Goal: Task Accomplishment & Management: Complete application form

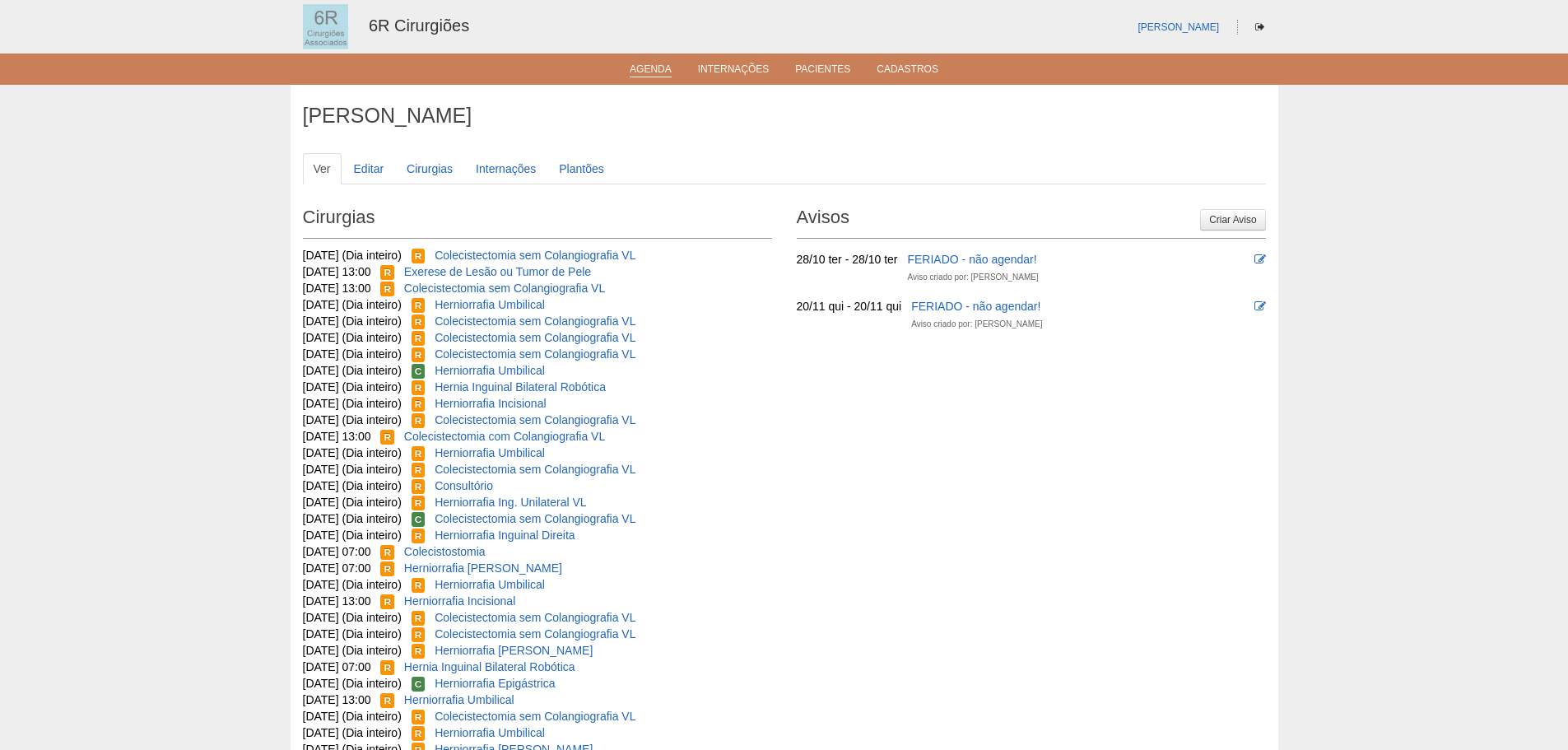
click at [643, 65] on link "Agenda" at bounding box center [650, 71] width 42 height 14
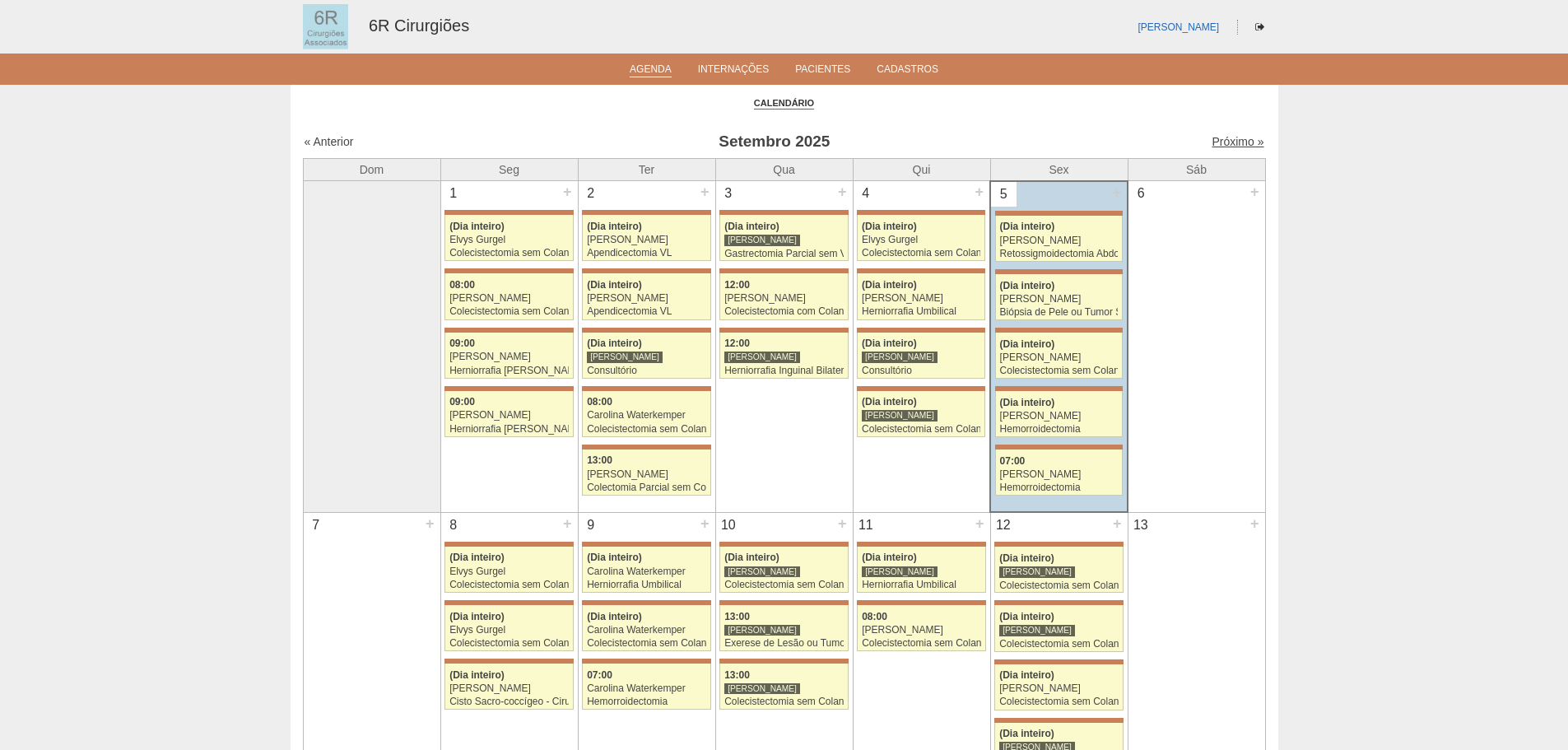
click at [1231, 143] on link "Próximo »" at bounding box center [1237, 141] width 52 height 13
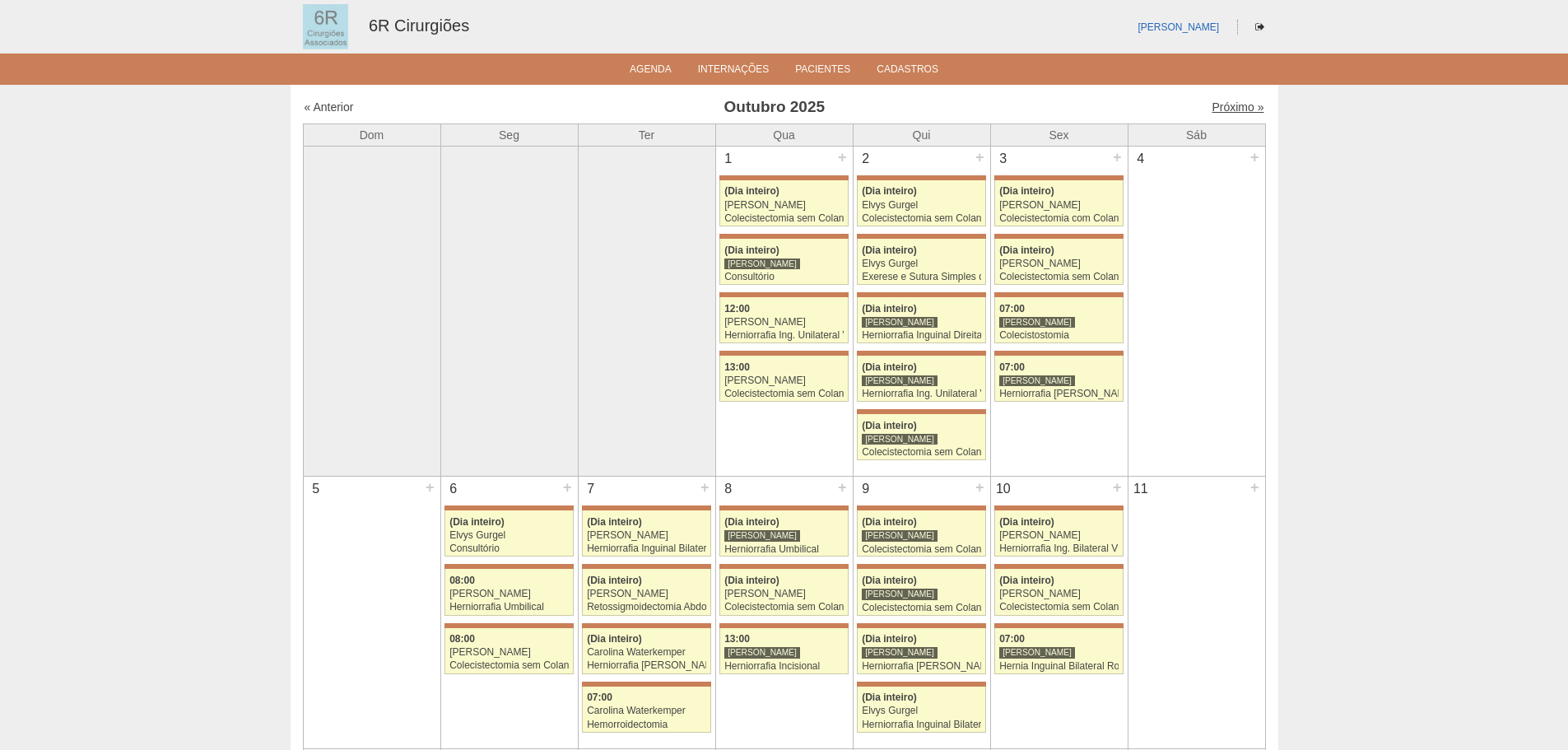
click at [1224, 102] on link "Próximo »" at bounding box center [1237, 107] width 52 height 13
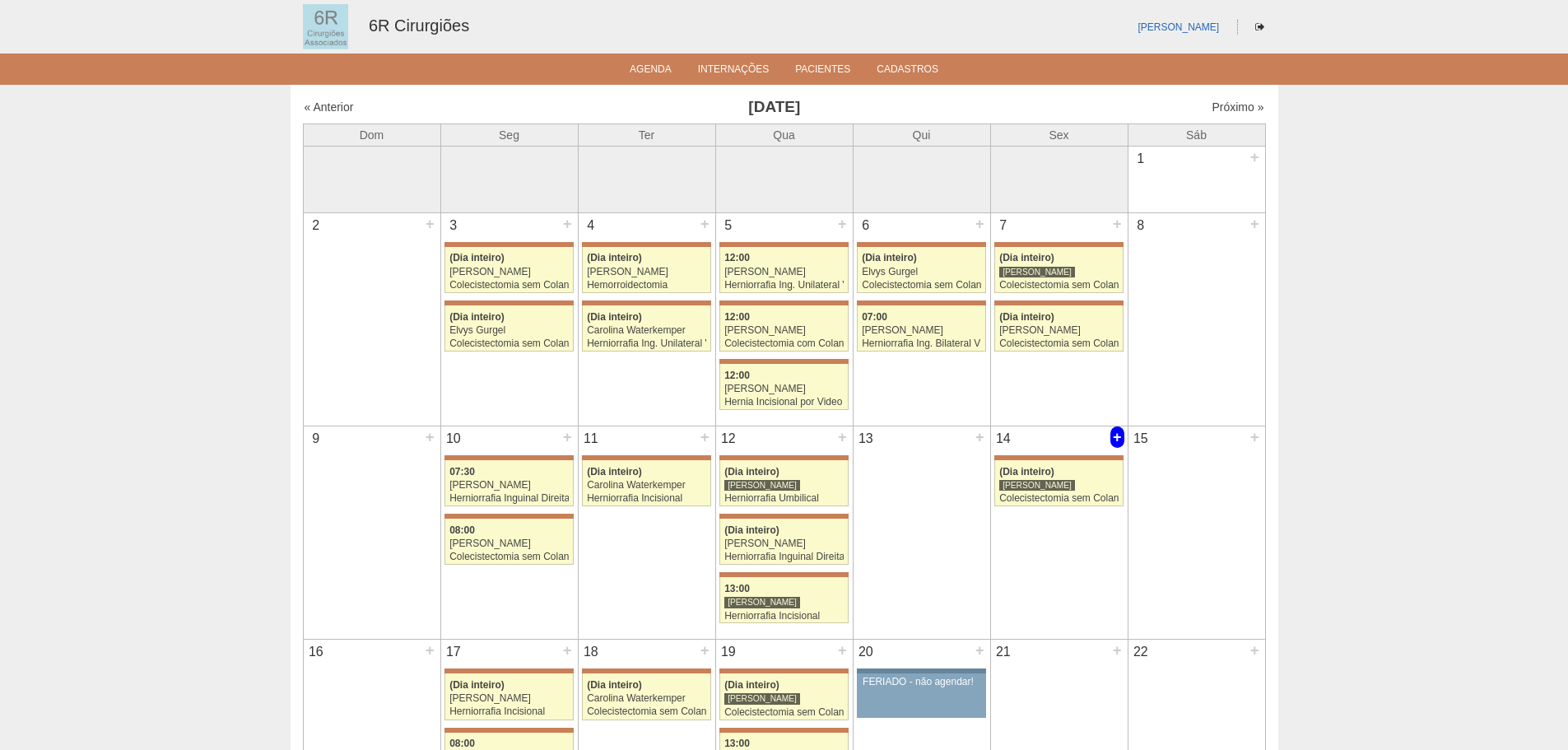
click at [1124, 443] on div "+" at bounding box center [1117, 437] width 14 height 22
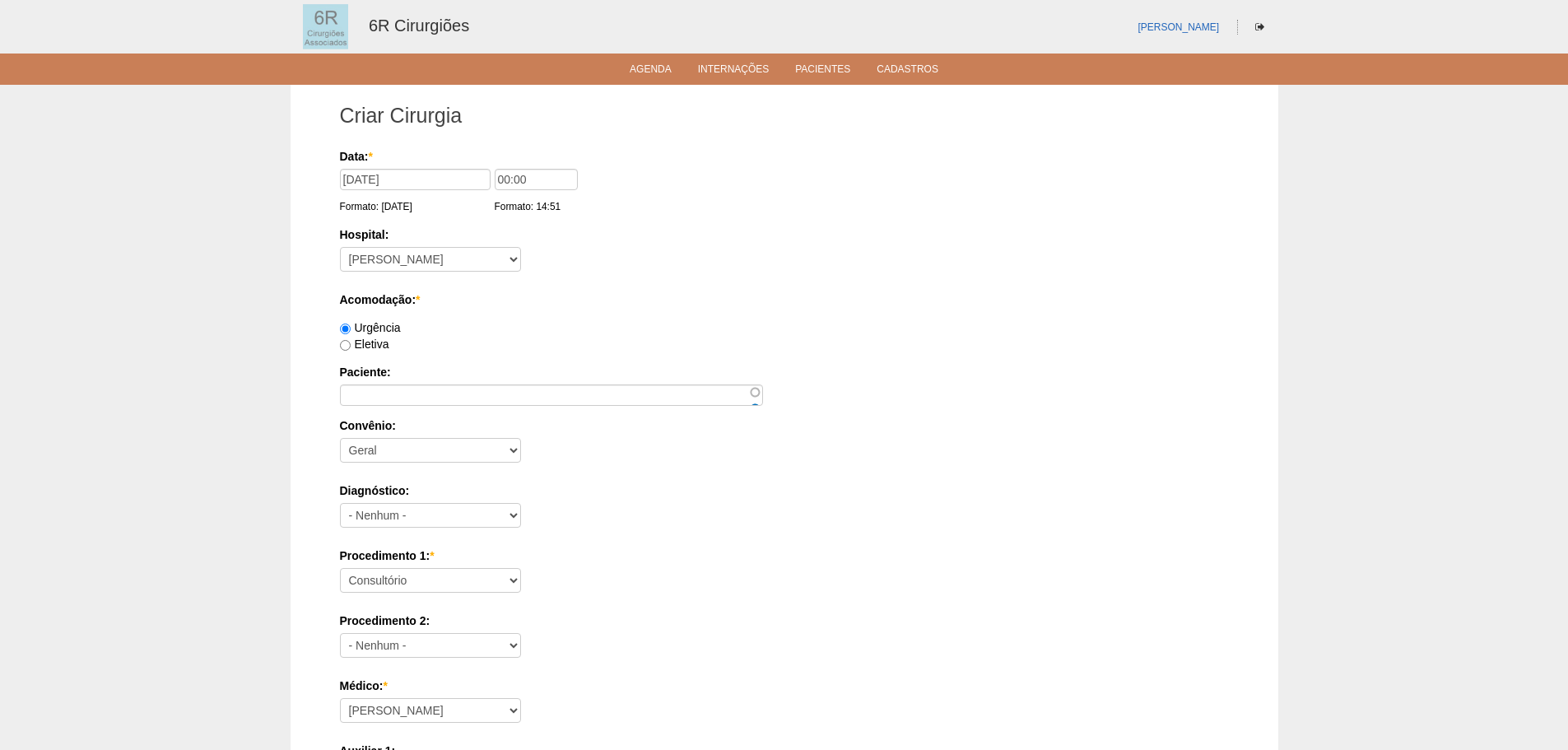
click at [372, 351] on div "Eletiva" at bounding box center [784, 344] width 889 height 16
click at [377, 353] on div "Data: * [DATE] Formato: [DATE] 00:00 Formato: 14:51 Hospital: - [GEOGRAPHIC_DAT…" at bounding box center [784, 709] width 889 height 1122
click at [377, 348] on label "Eletiva" at bounding box center [364, 344] width 49 height 13
click at [351, 348] on input "Eletiva" at bounding box center [345, 345] width 10 height 10
radio input "true"
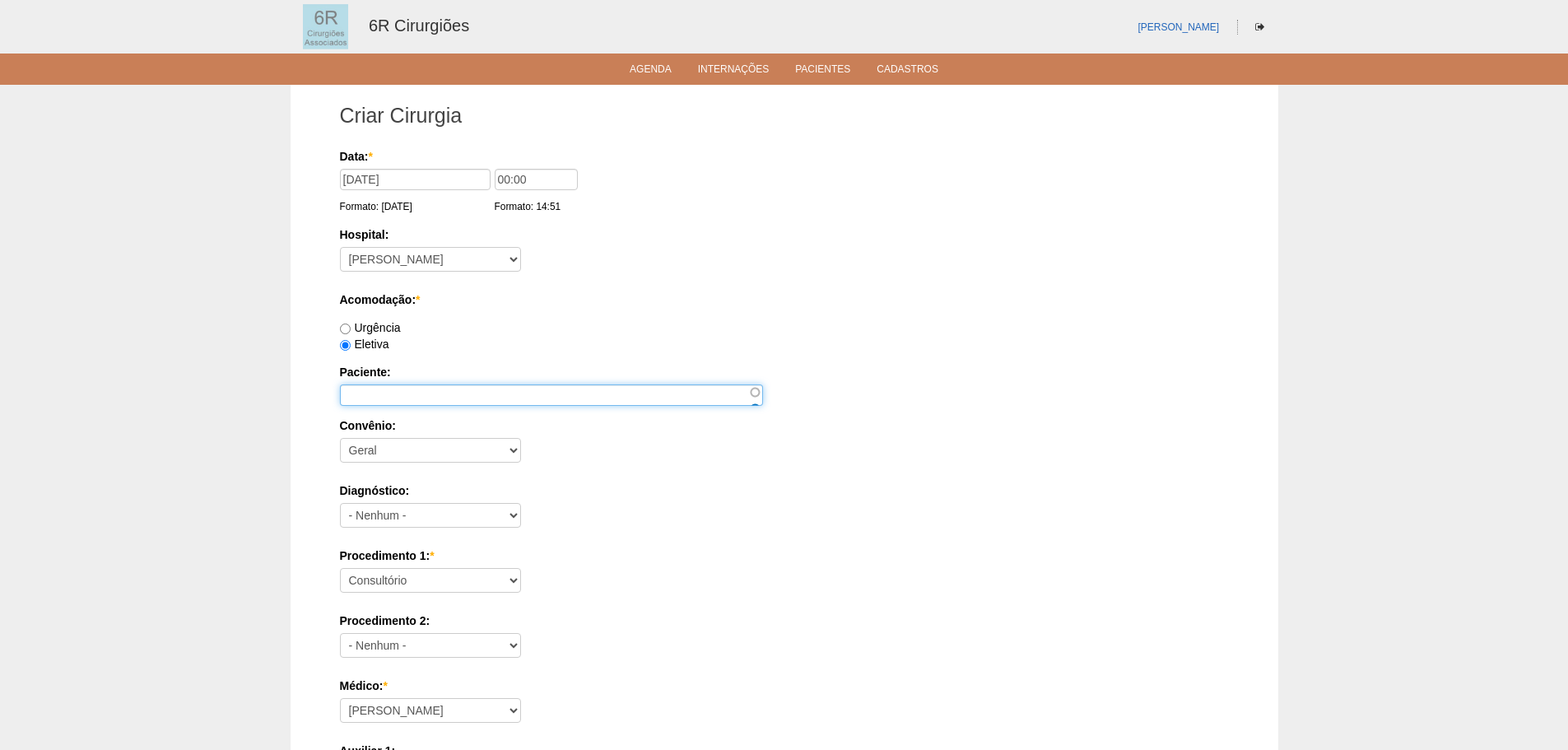
click at [377, 393] on input "Paciente:" at bounding box center [551, 395] width 423 height 22
paste input "[PERSON_NAME]"
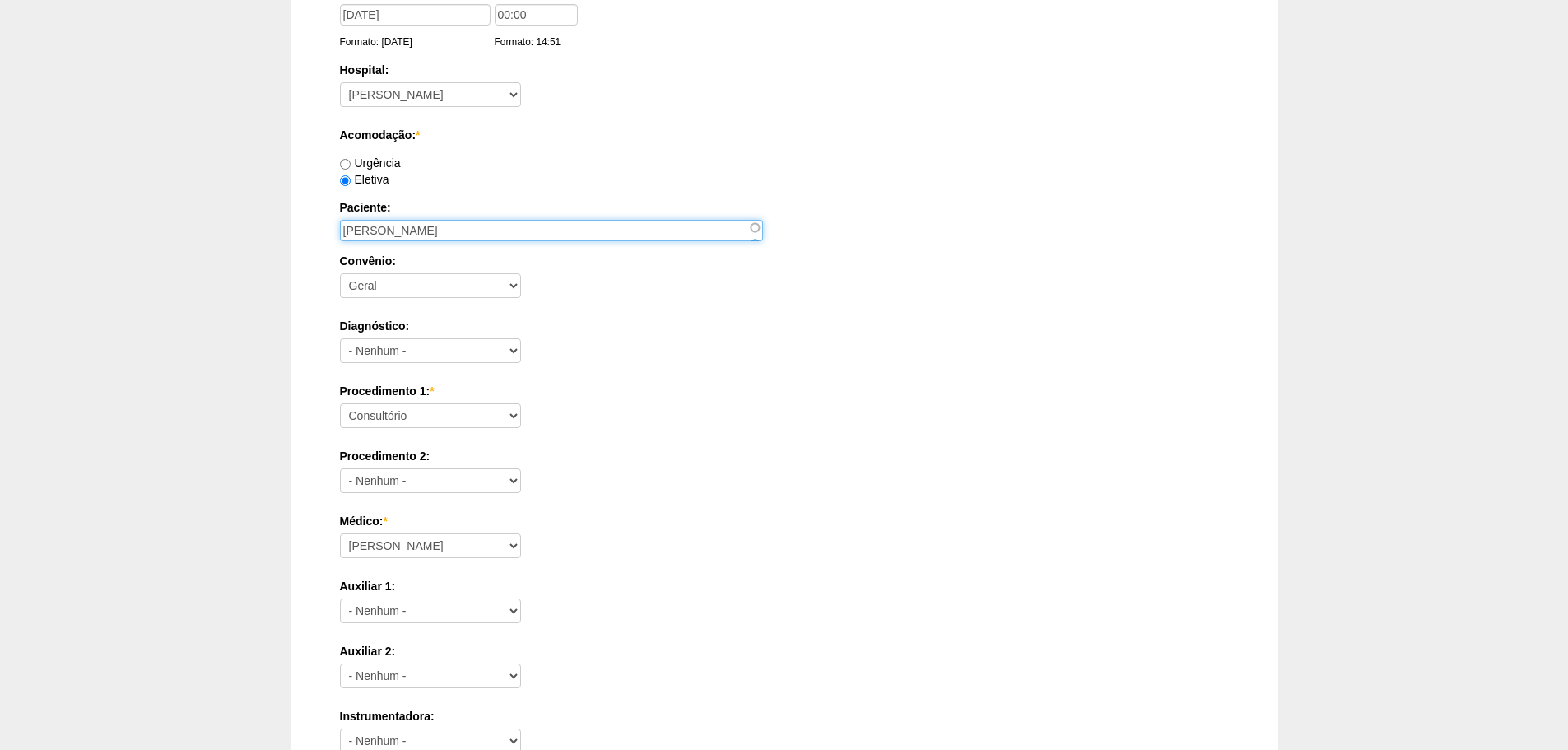
type input "ILDO DOS SANTOS"
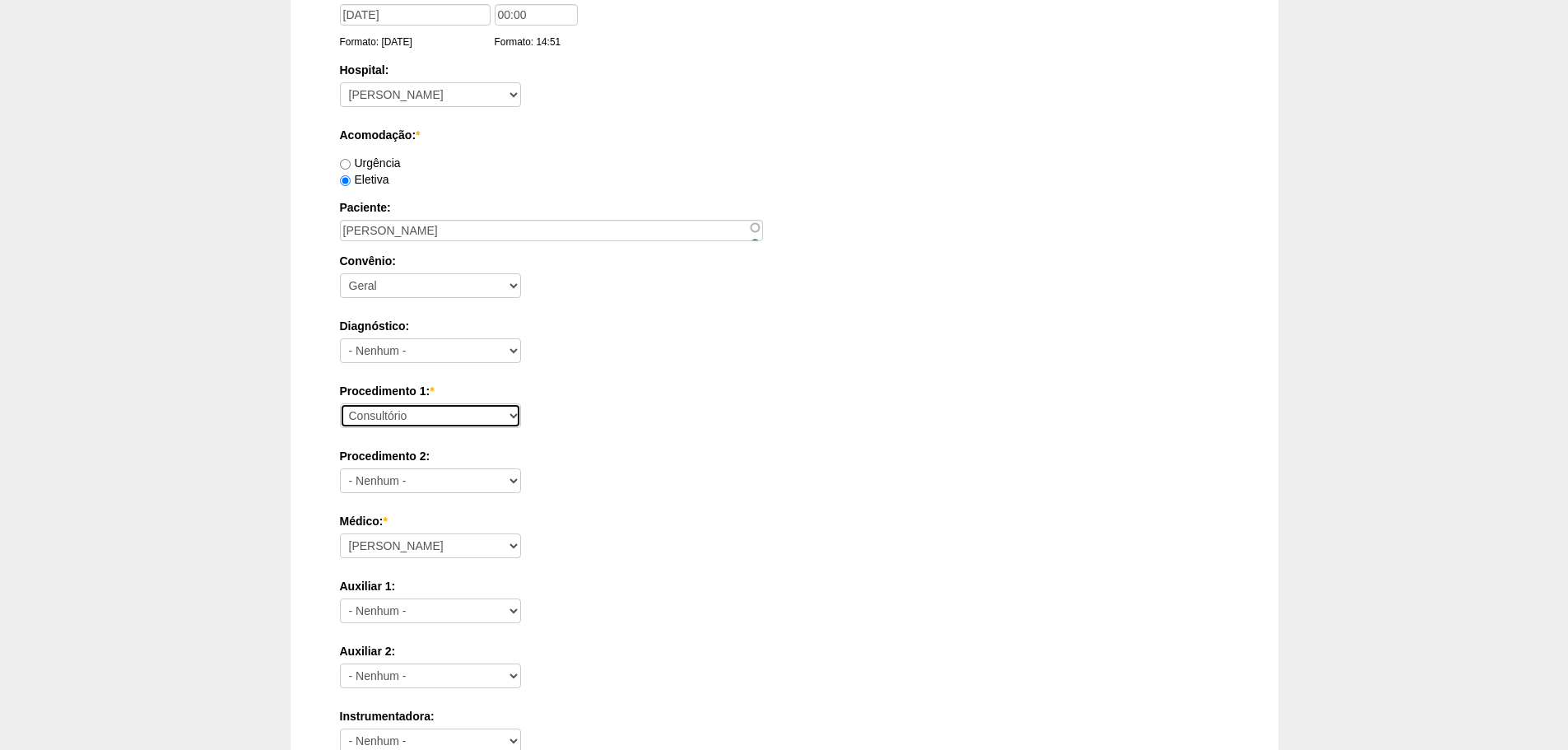
click at [468, 412] on select "Consultório Abscesso Hepático - Drenagem Abscesso perianal Amputação Abdômino P…" at bounding box center [430, 415] width 181 height 25
select select "66565"
click at [340, 403] on select "Consultório Abscesso Hepático - Drenagem Abscesso perianal Amputação Abdômino P…" at bounding box center [430, 415] width 181 height 25
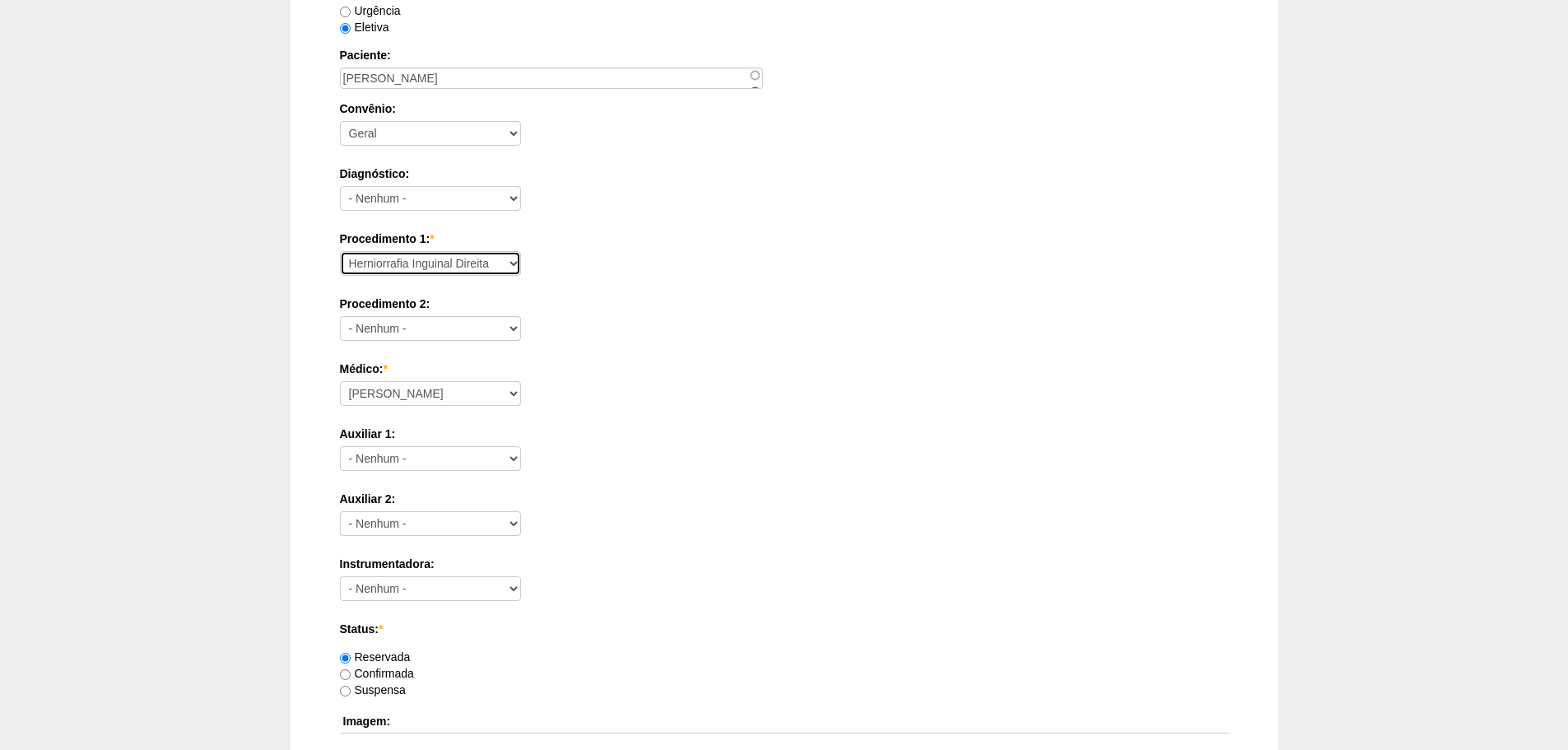
scroll to position [329, 0]
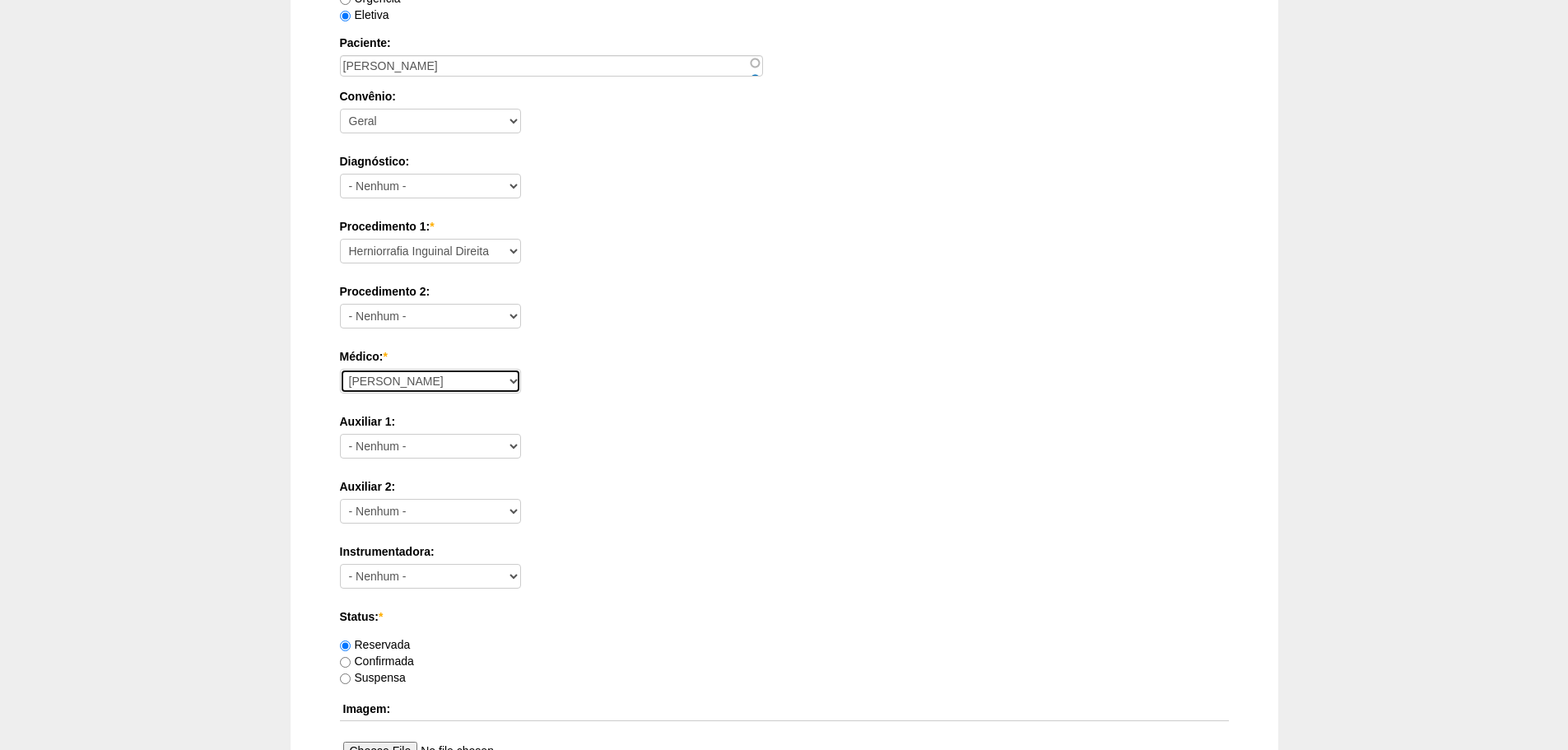
click at [441, 376] on select "Aline Zanon Bariatricas Bruno Bulisani Bruno Oliveira Carolina Waterkemper Elvy…" at bounding box center [430, 381] width 181 height 25
click at [340, 369] on select "Aline Zanon Bariatricas Bruno Bulisani Bruno Oliveira Carolina Waterkemper Elvy…" at bounding box center [430, 381] width 181 height 25
click at [405, 378] on select "Aline Zanon Bariatricas Bruno Bulisani Bruno Oliveira Carolina Waterkemper Elvy…" at bounding box center [430, 381] width 181 height 25
select select "67"
click at [340, 369] on select "Aline Zanon Bariatricas Bruno Bulisani Bruno Oliveira Carolina Waterkemper Elvy…" at bounding box center [430, 381] width 181 height 25
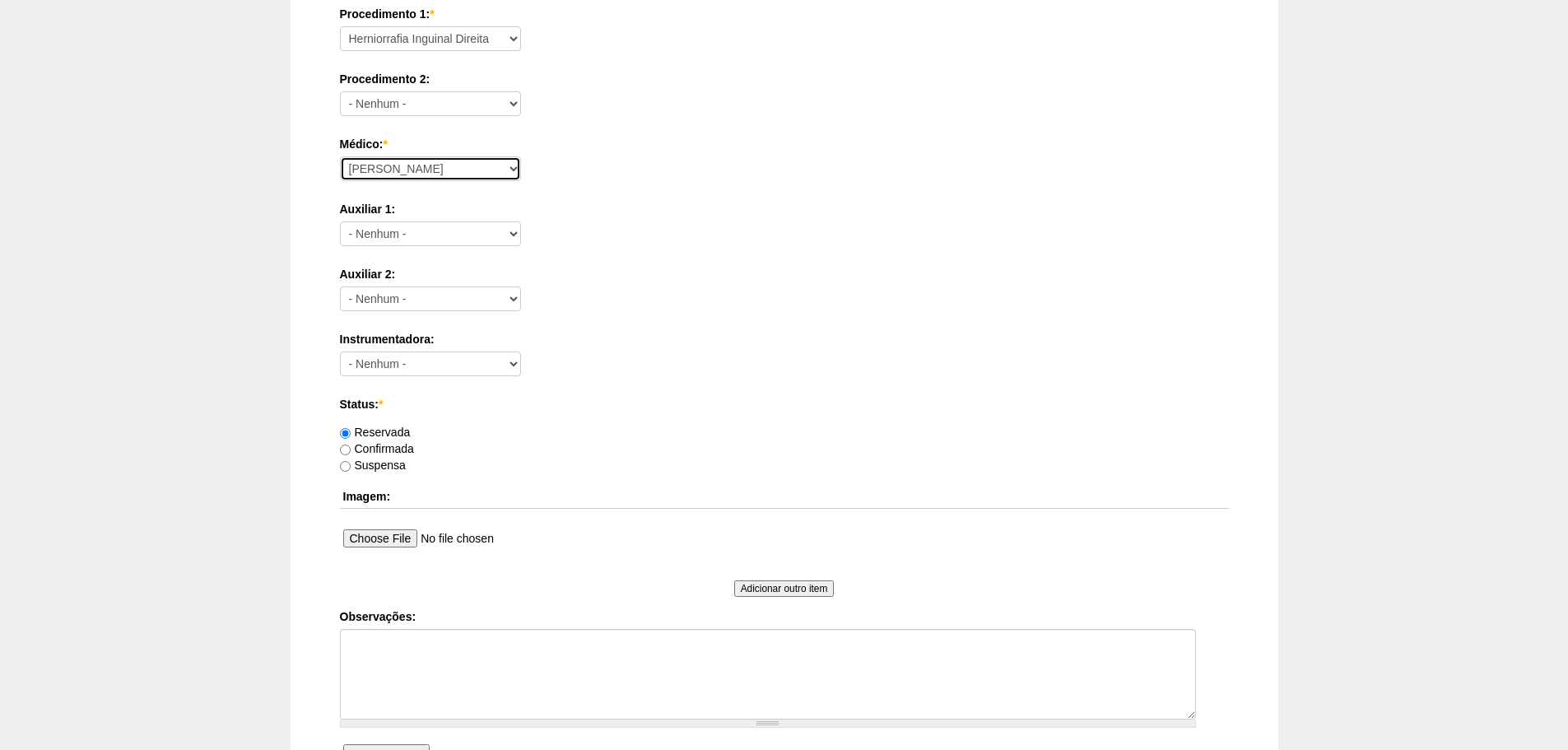
scroll to position [720, 0]
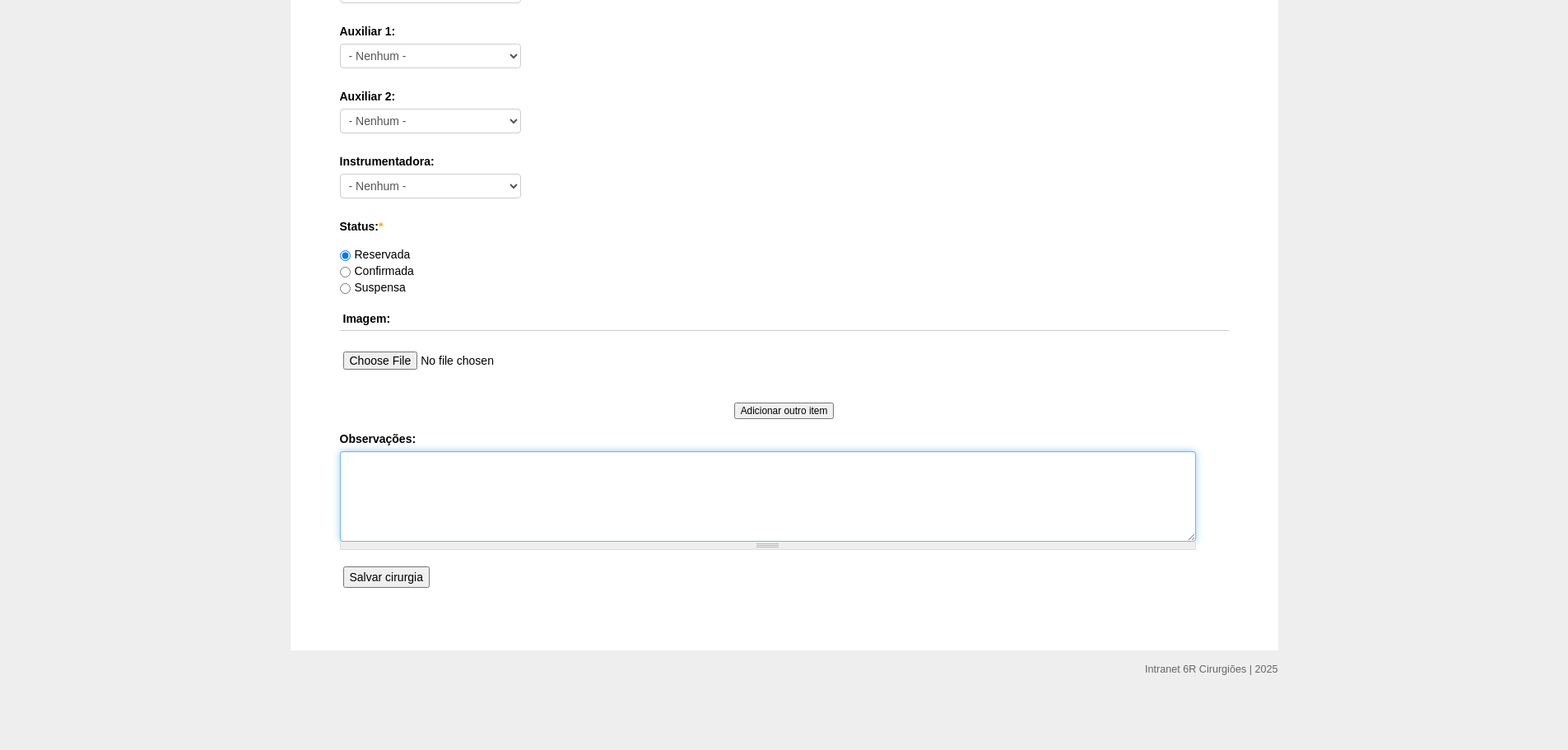
click at [367, 511] on textarea "Observações:" at bounding box center [768, 496] width 856 height 90
type textarea "DR CAIO FALAR COM UROLOGIA PARA POSTECTOMIA EM MESMO TEMPO CIRURGICO SINTOMATICO"
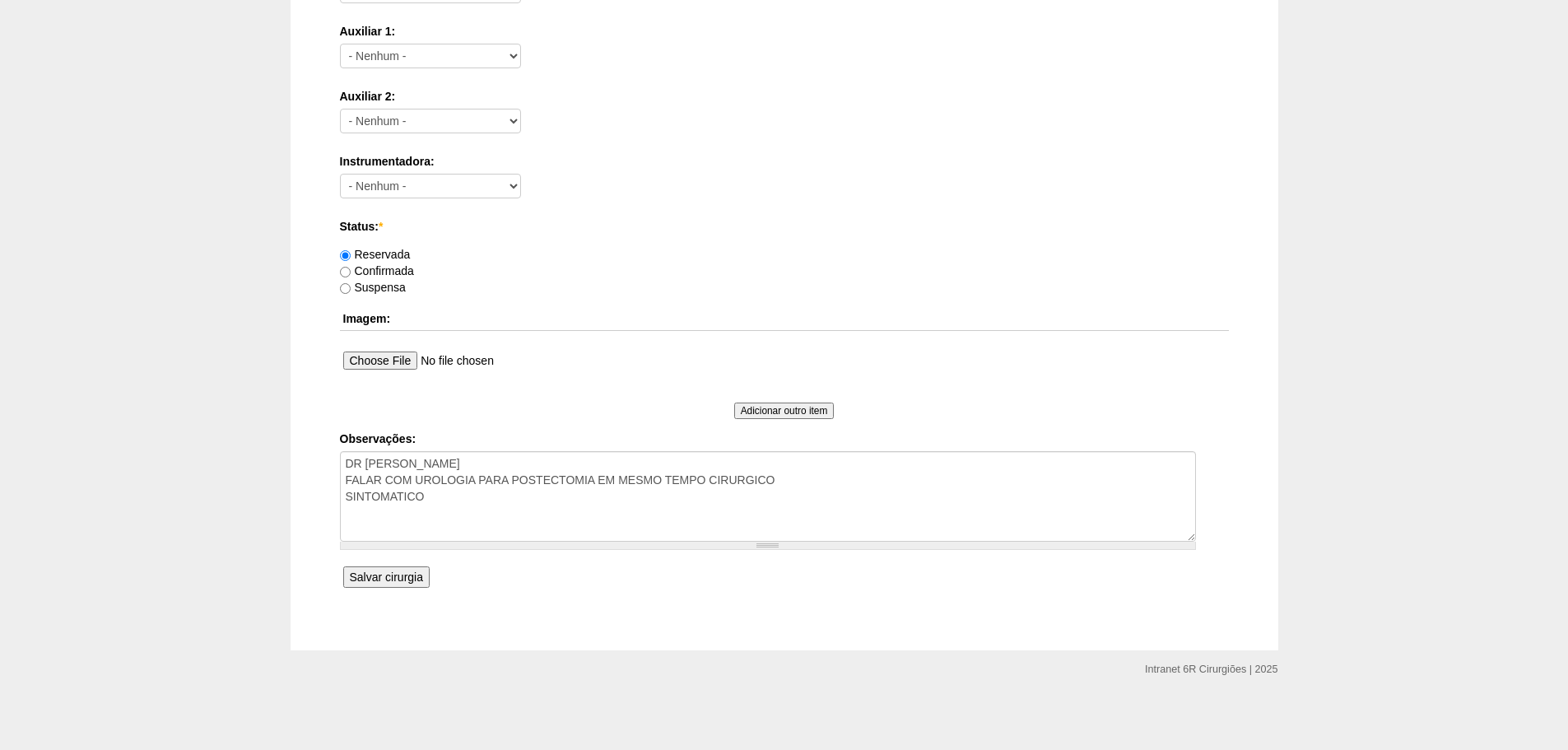
click at [401, 573] on input "Salvar cirurgia" at bounding box center [386, 577] width 87 height 22
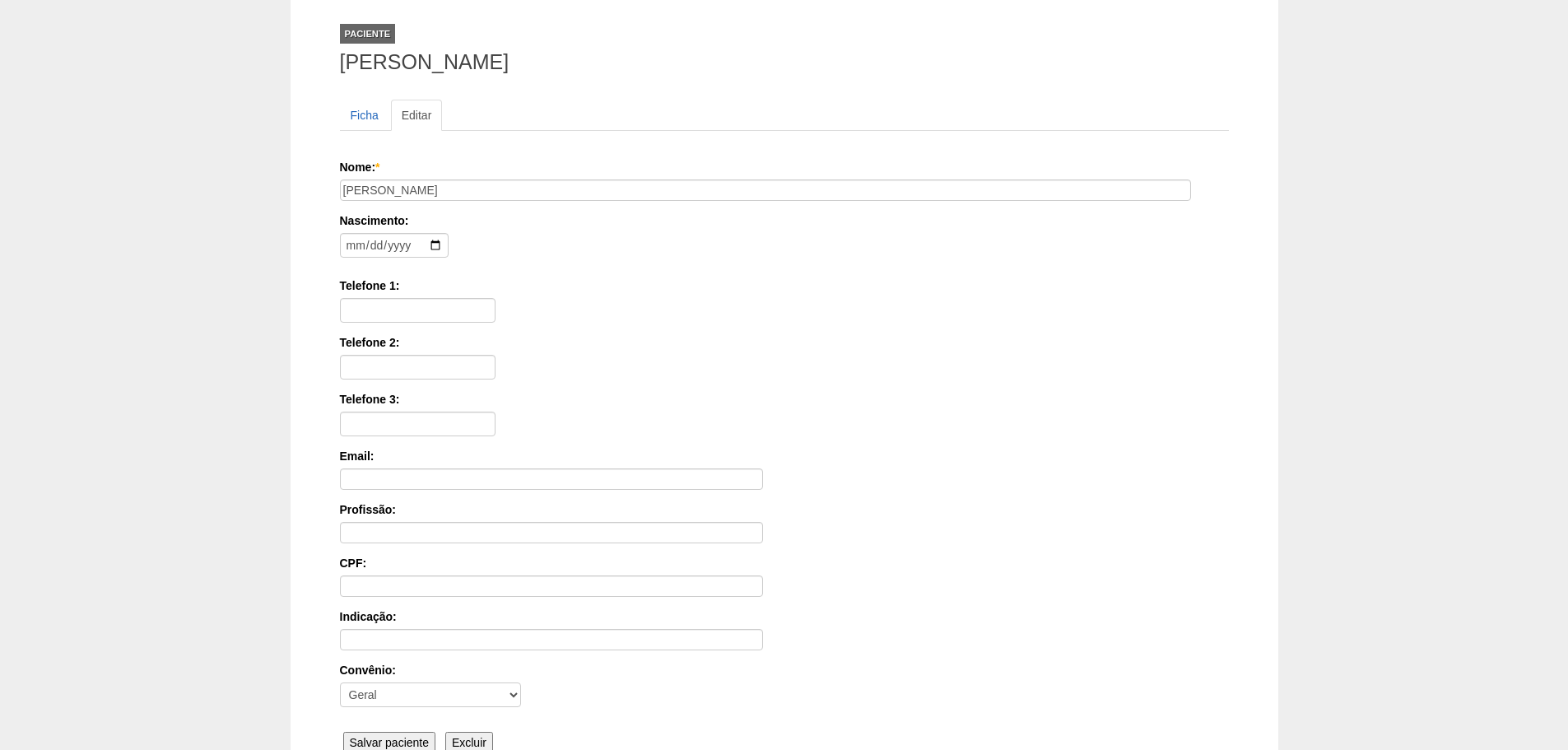
scroll to position [255, 0]
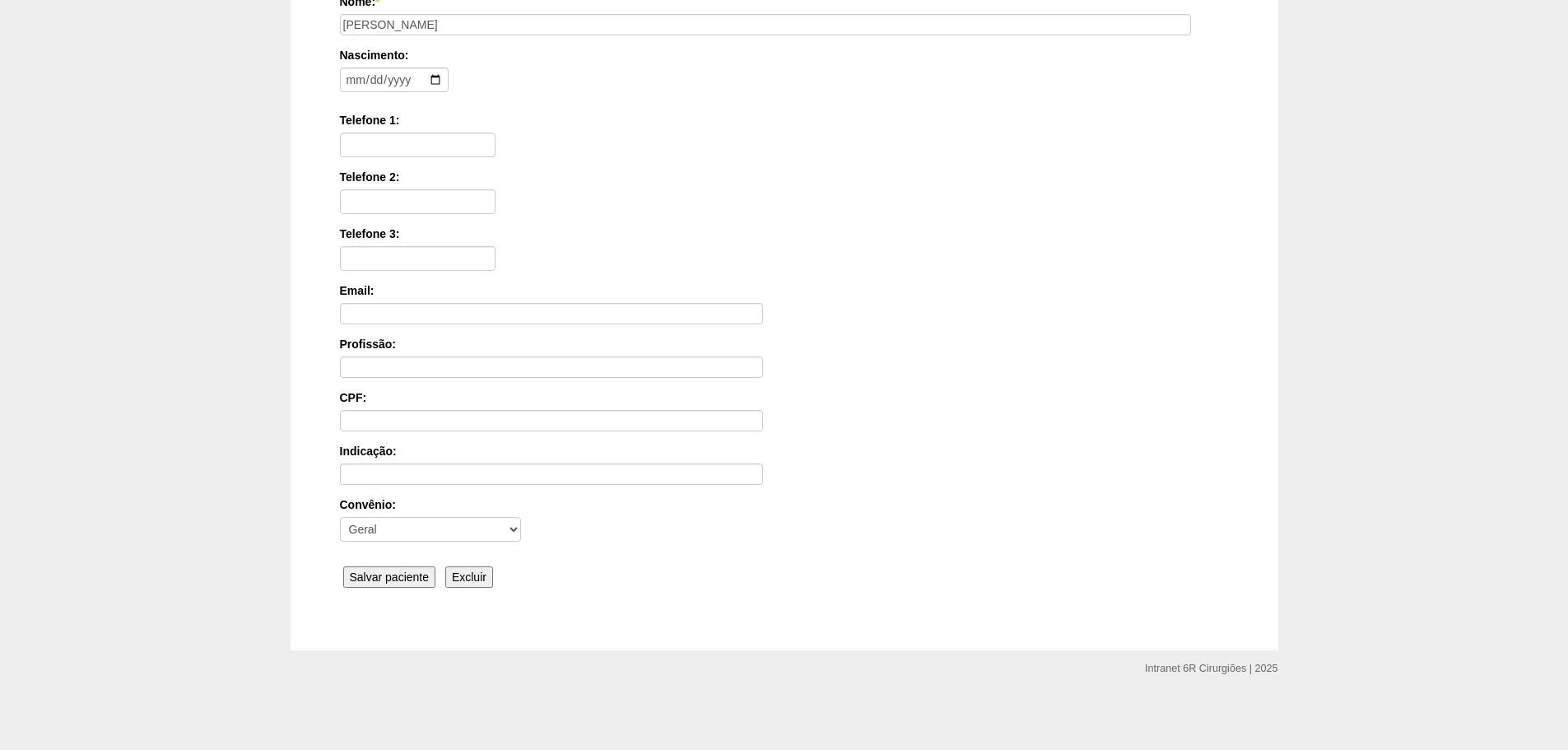
click at [395, 577] on input "Salvar paciente" at bounding box center [389, 577] width 93 height 22
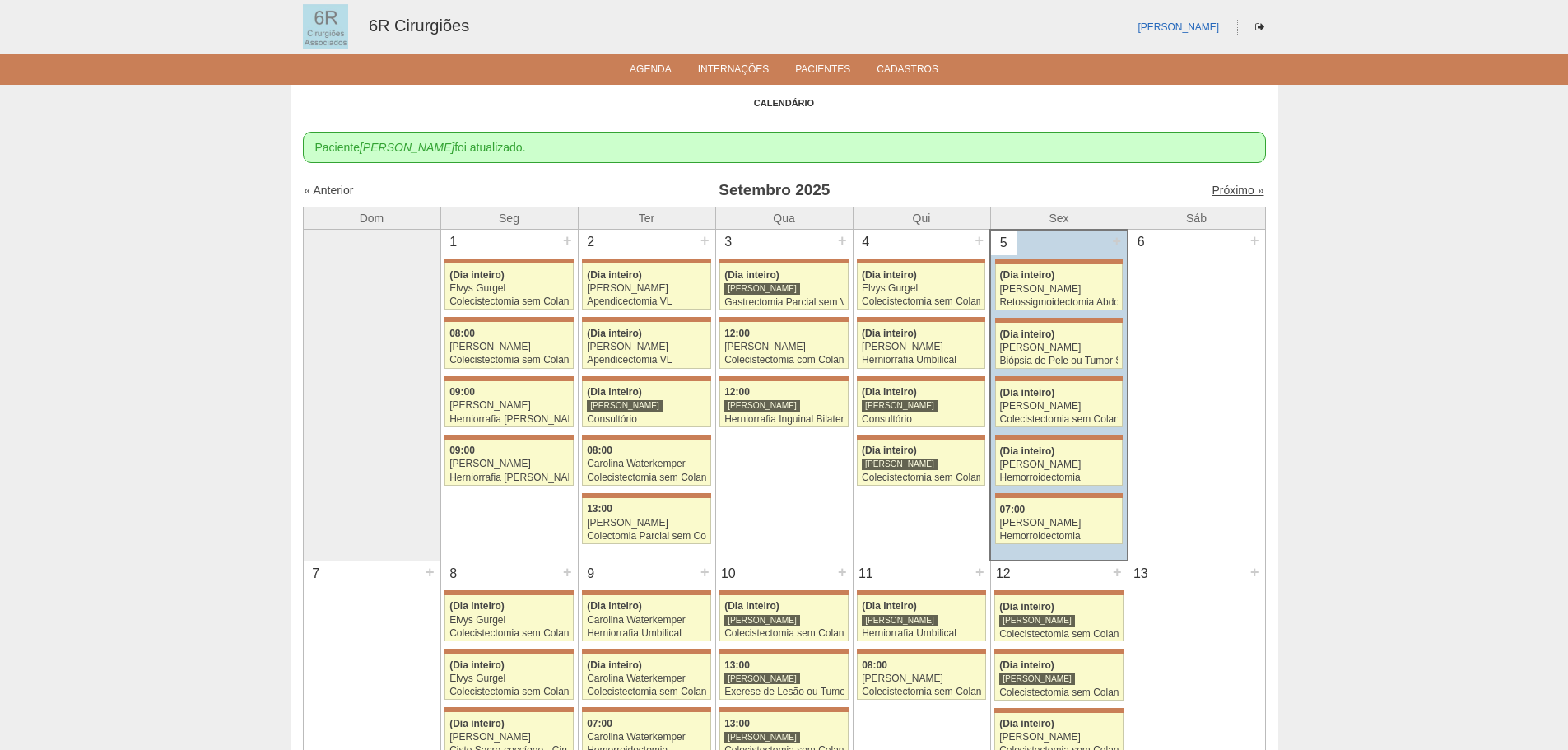
click at [1238, 186] on link "Próximo »" at bounding box center [1237, 189] width 52 height 13
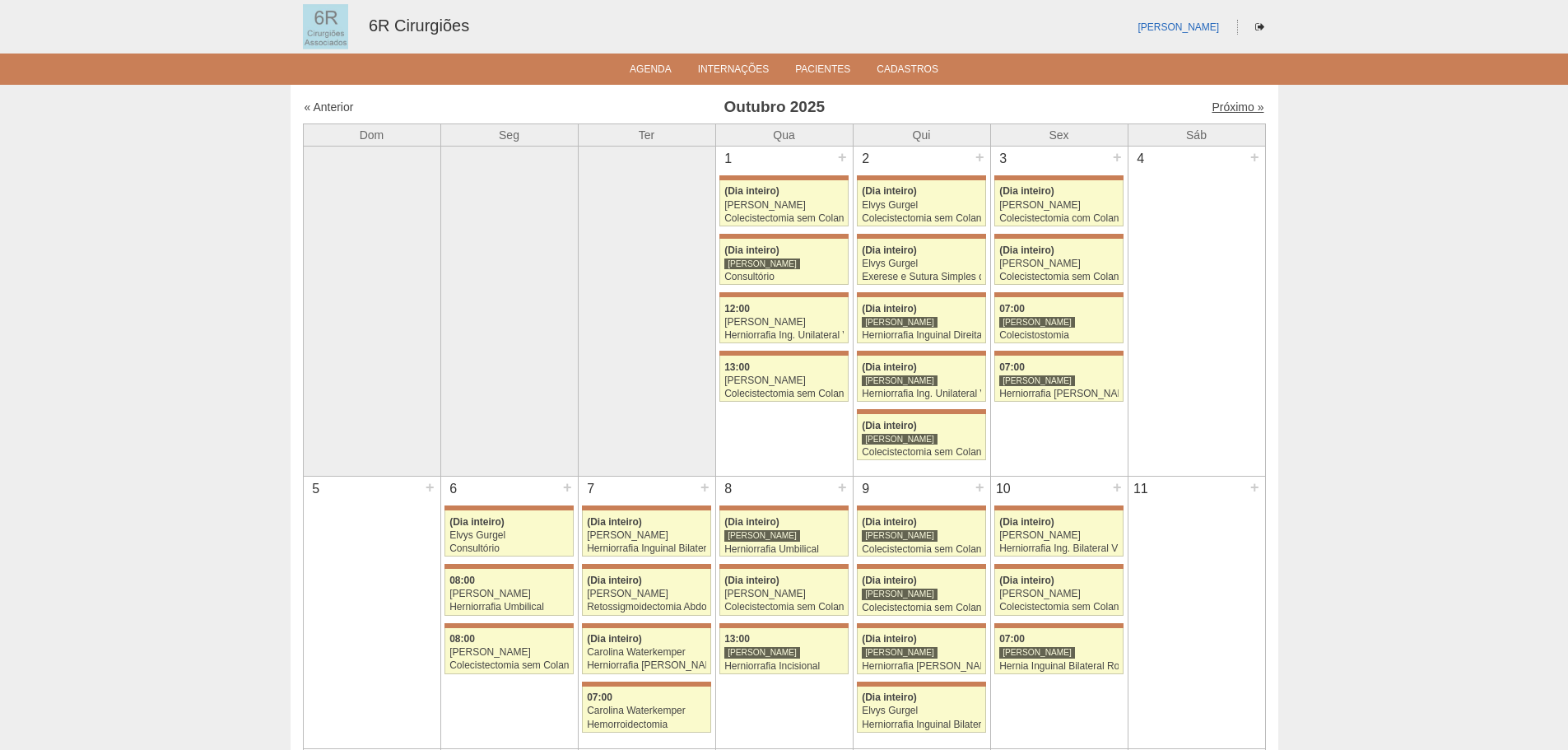
click at [1231, 108] on link "Próximo »" at bounding box center [1237, 107] width 52 height 13
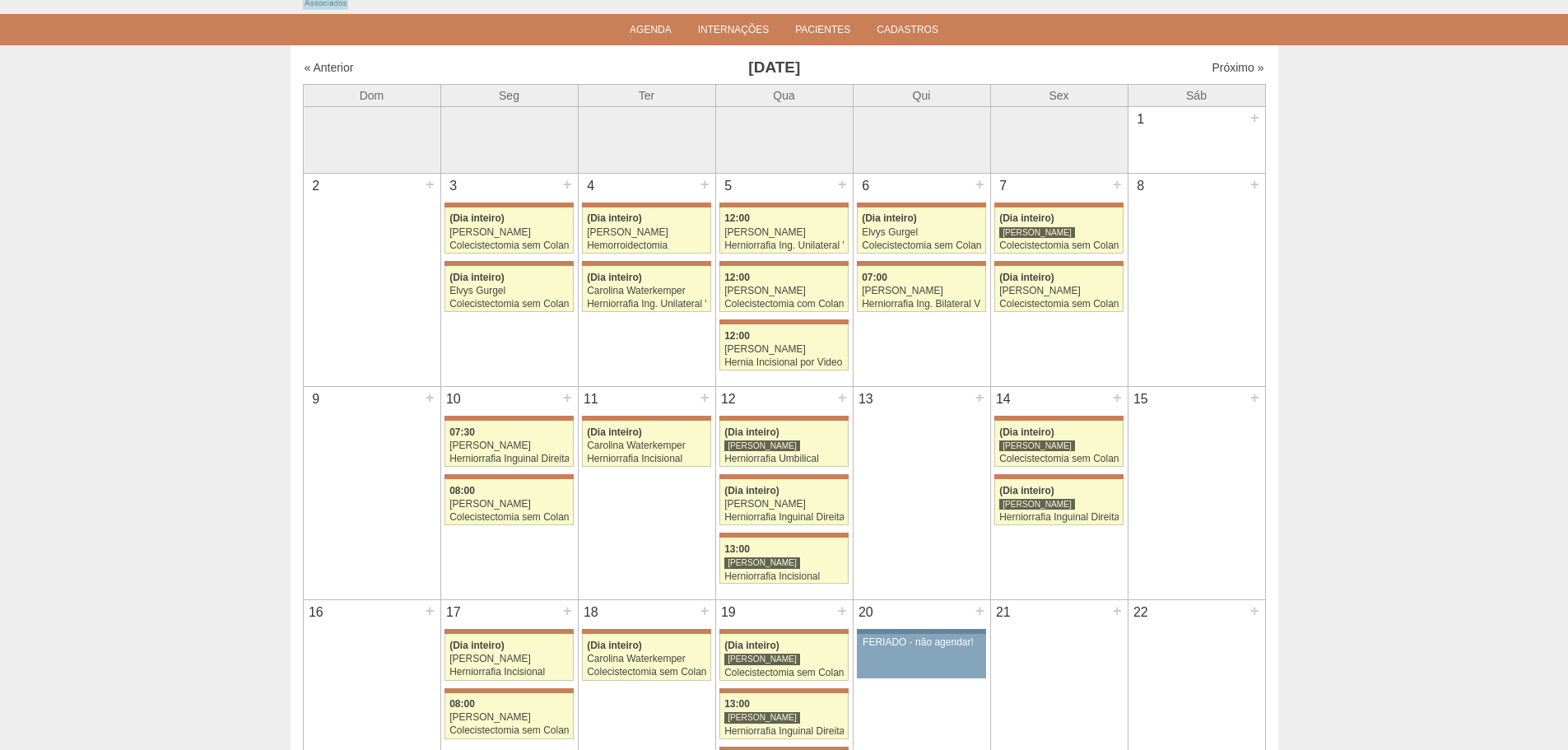
scroll to position [83, 0]
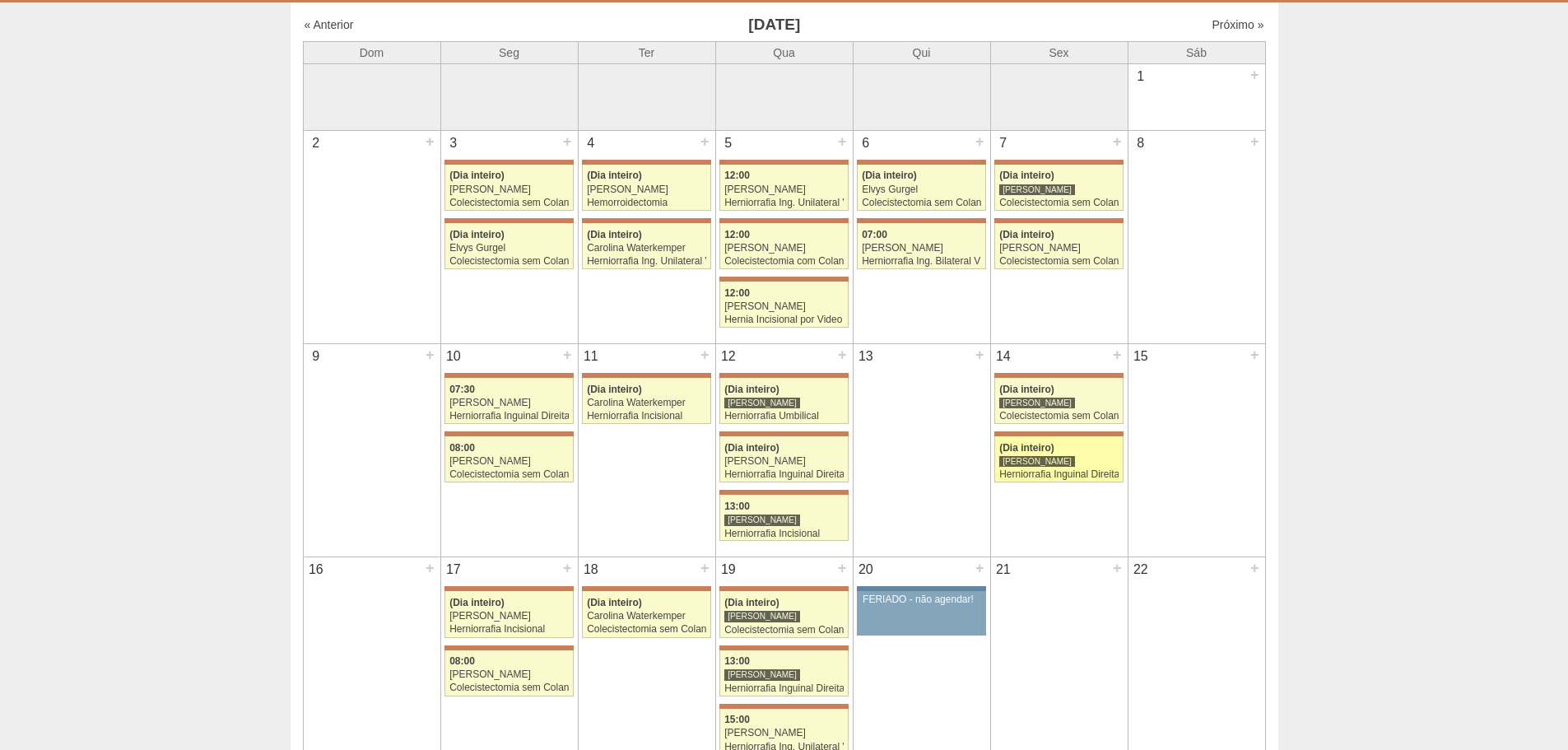
click at [998, 459] on link "71753 [PERSON_NAME] (Dia inteiro) [PERSON_NAME] Herniorrafia Inguinal Direita […" at bounding box center [1057, 459] width 128 height 46
